Goal: Transaction & Acquisition: Subscribe to service/newsletter

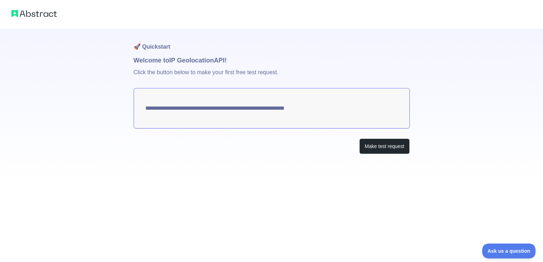
click at [257, 105] on textarea "**********" at bounding box center [272, 108] width 276 height 41
click at [233, 112] on textarea "**********" at bounding box center [272, 108] width 276 height 41
click at [369, 144] on button "Make test request" at bounding box center [385, 147] width 50 height 16
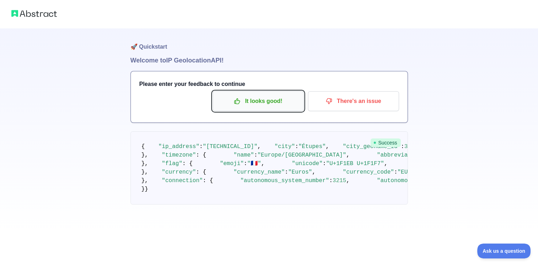
click at [280, 108] on button "It looks good!" at bounding box center [258, 101] width 91 height 20
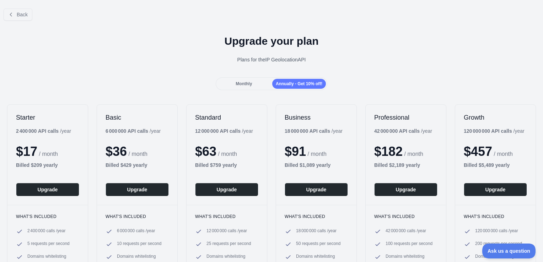
click at [232, 88] on div "Monthly" at bounding box center [244, 84] width 54 height 10
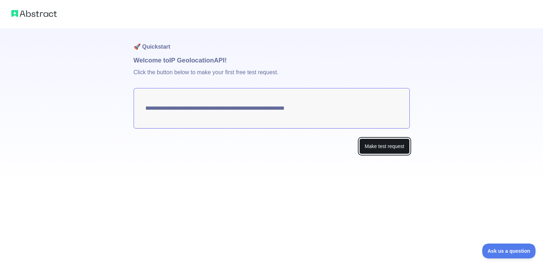
click at [382, 151] on button "Make test request" at bounding box center [385, 147] width 50 height 16
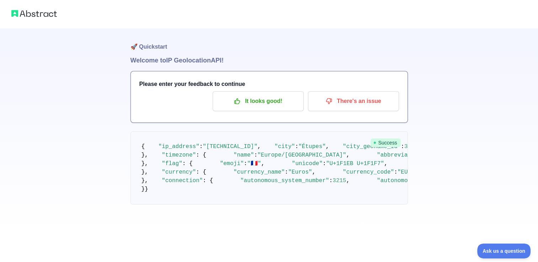
scroll to position [36, 0]
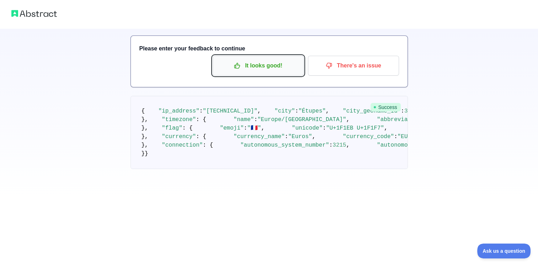
click at [282, 67] on p "It looks good!" at bounding box center [258, 66] width 80 height 12
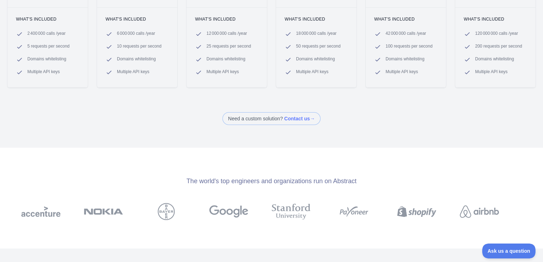
scroll to position [249, 0]
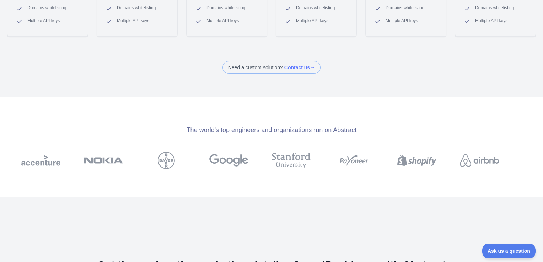
click at [286, 68] on span at bounding box center [272, 67] width 98 height 13
drag, startPoint x: 322, startPoint y: 234, endPoint x: 318, endPoint y: 232, distance: 4.0
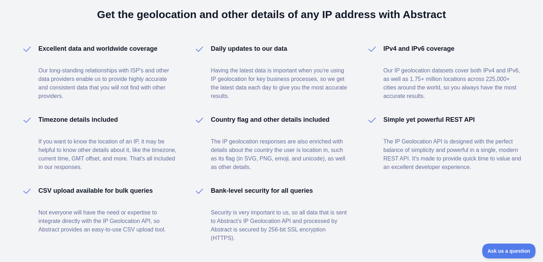
scroll to position [461, 0]
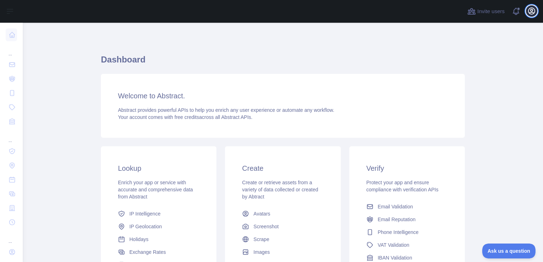
click at [533, 8] on icon "button" at bounding box center [532, 11] width 6 height 6
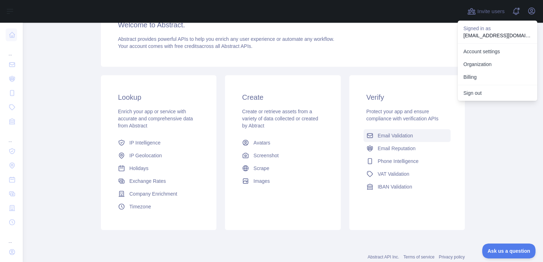
scroll to position [91, 0]
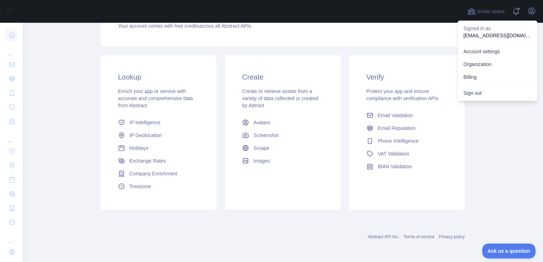
click at [167, 92] on span "Enrich your app or service with accurate and comprehensive data from Abstract" at bounding box center [155, 99] width 75 height 20
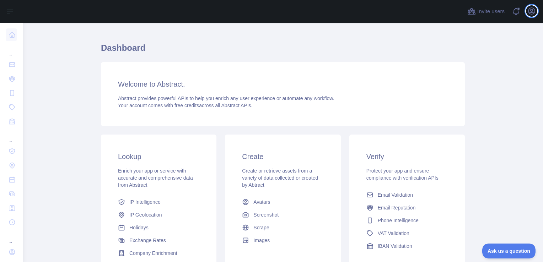
scroll to position [0, 0]
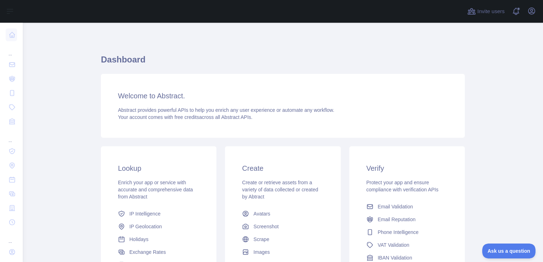
click at [166, 95] on h3 "Welcome to Abstract." at bounding box center [283, 96] width 330 height 10
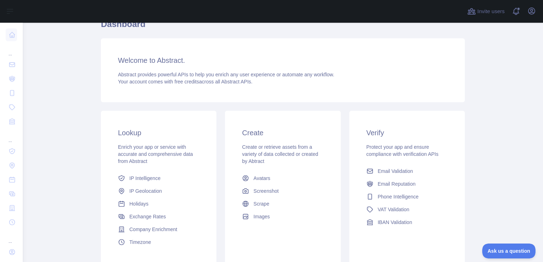
scroll to position [91, 0]
